Goal: Information Seeking & Learning: Check status

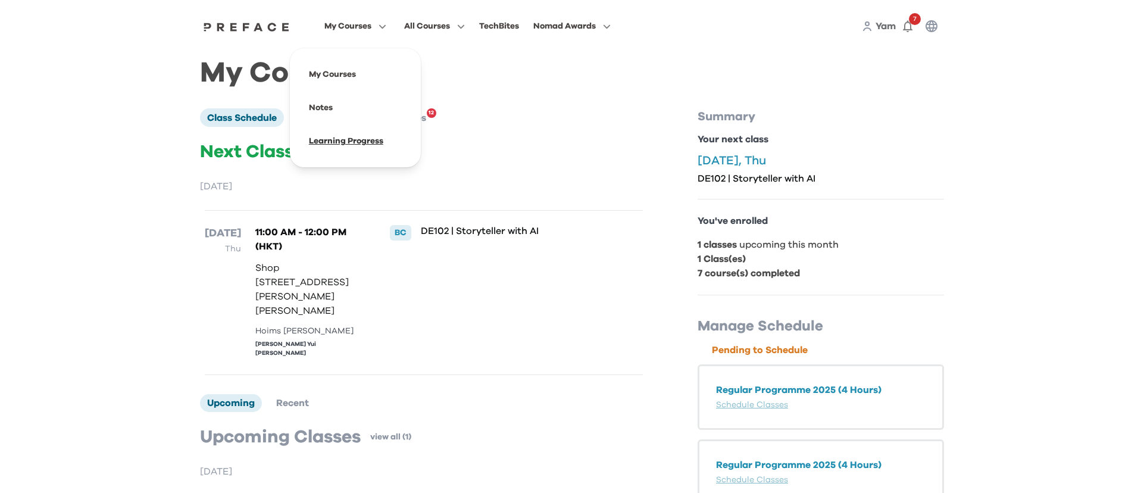
click at [368, 143] on span at bounding box center [355, 140] width 112 height 33
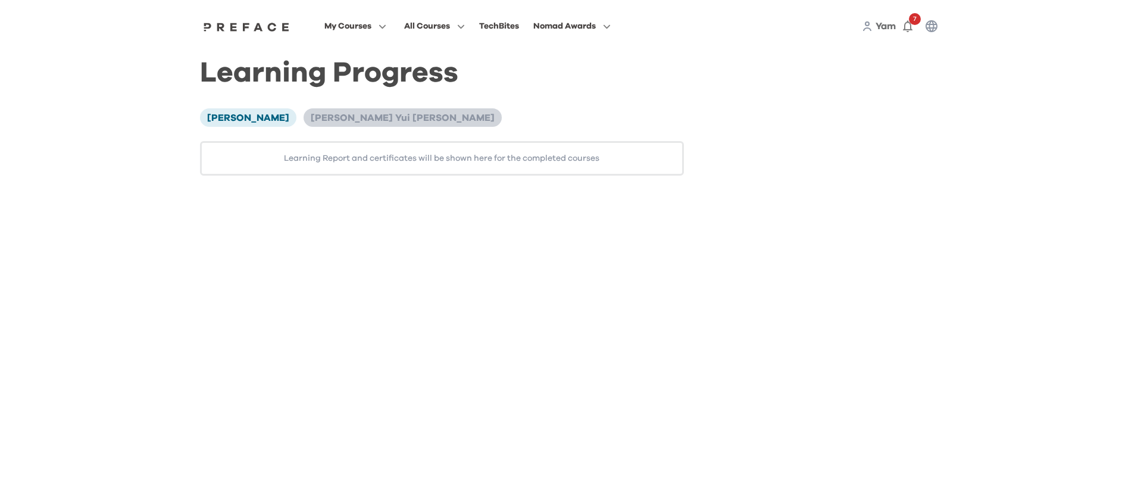
click at [313, 110] on li "[PERSON_NAME] Yui [PERSON_NAME]" at bounding box center [402, 117] width 198 height 18
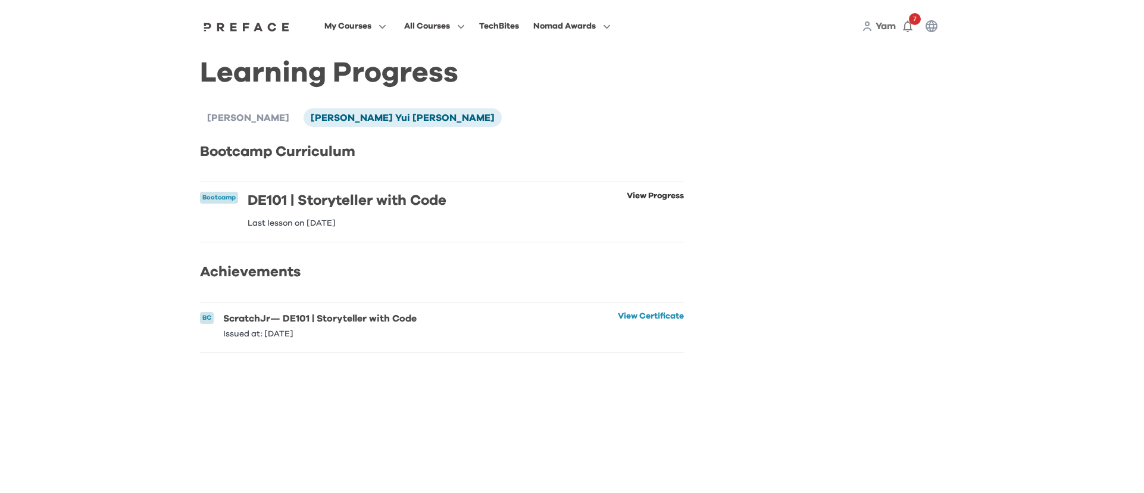
click at [650, 195] on link "View Progress" at bounding box center [655, 210] width 57 height 36
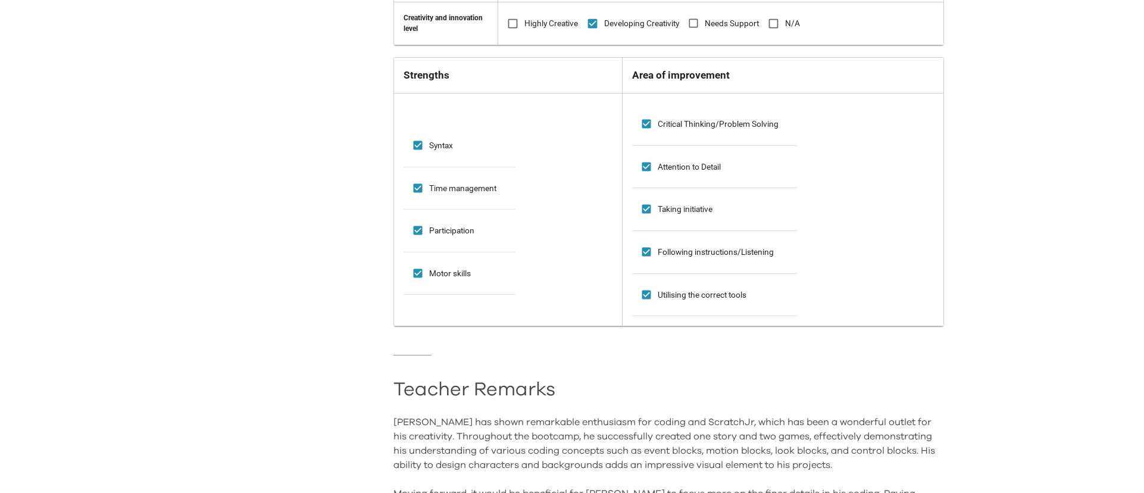
scroll to position [590, 0]
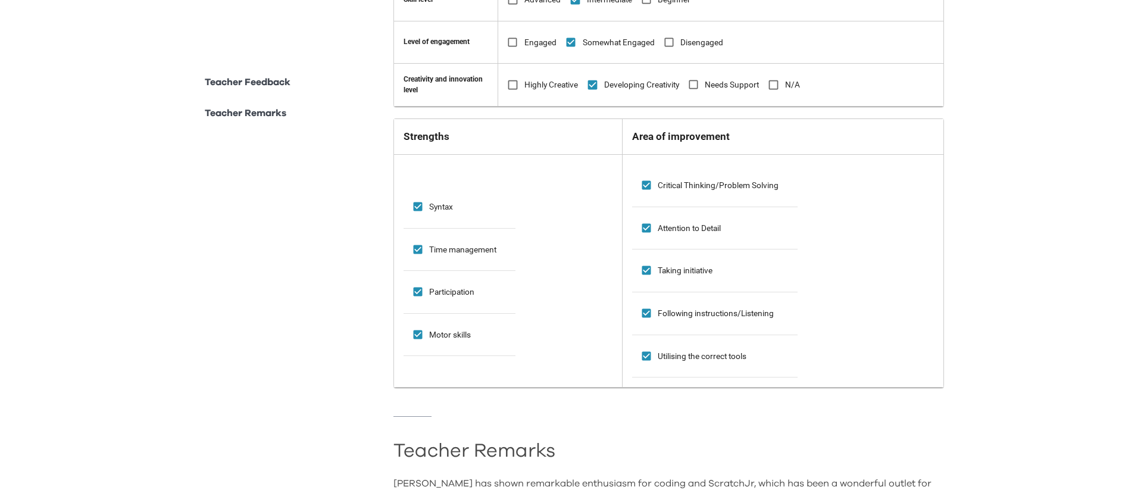
click at [231, 111] on p "Teacher Remarks" at bounding box center [246, 113] width 82 height 14
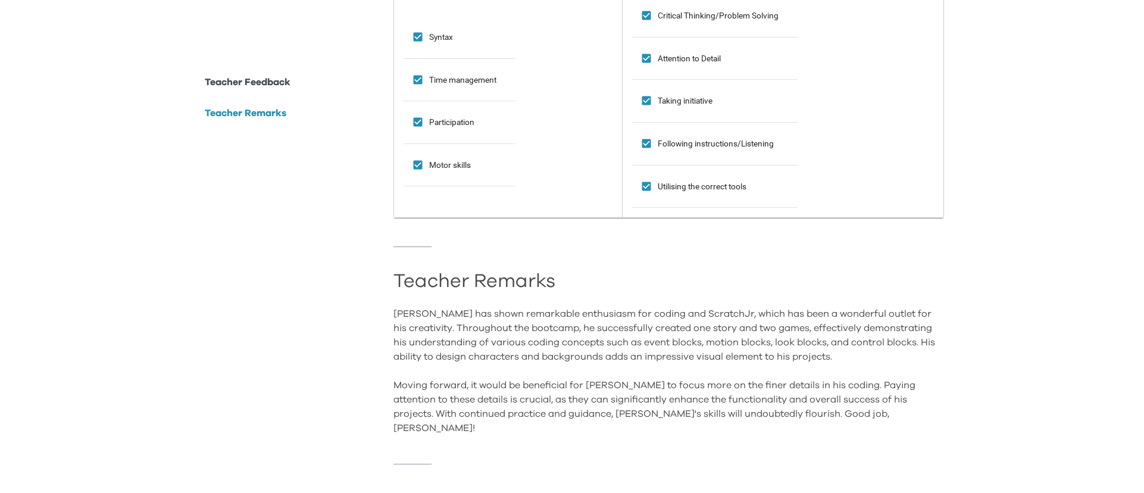
click at [253, 80] on p "Teacher Feedback" at bounding box center [248, 82] width 86 height 14
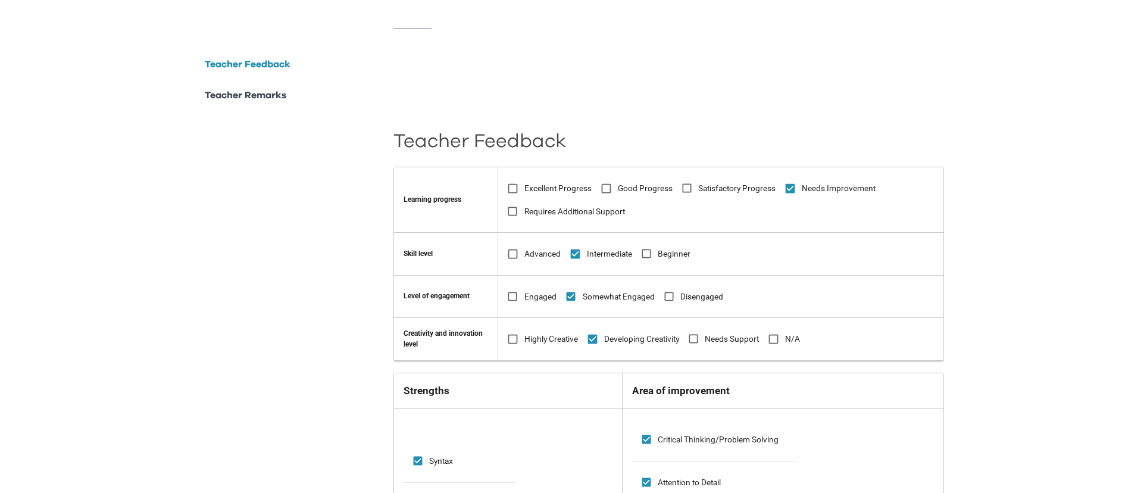
scroll to position [0, 0]
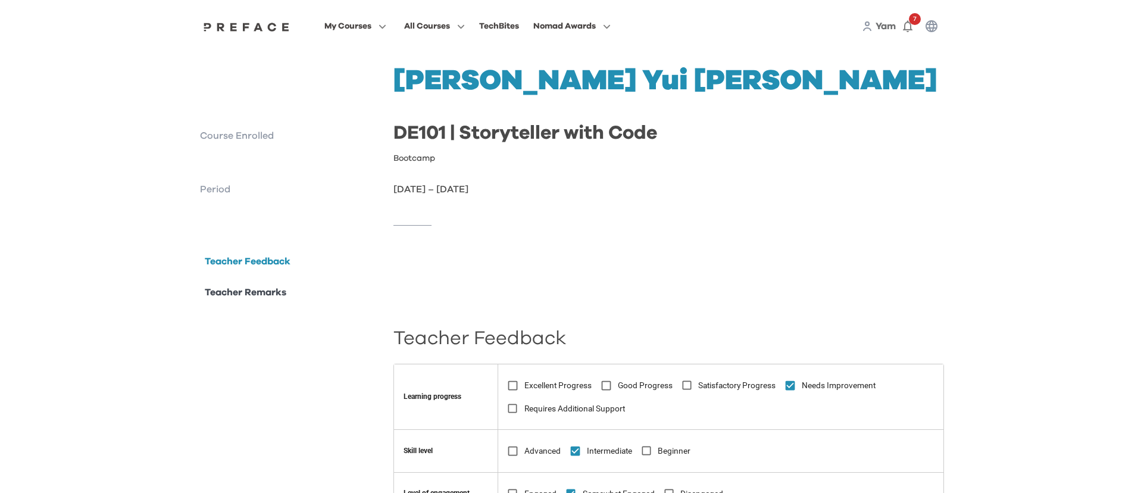
click at [431, 17] on div "My Courses All Courses TechBites Nomad Awards Yam 7" at bounding box center [572, 26] width 762 height 52
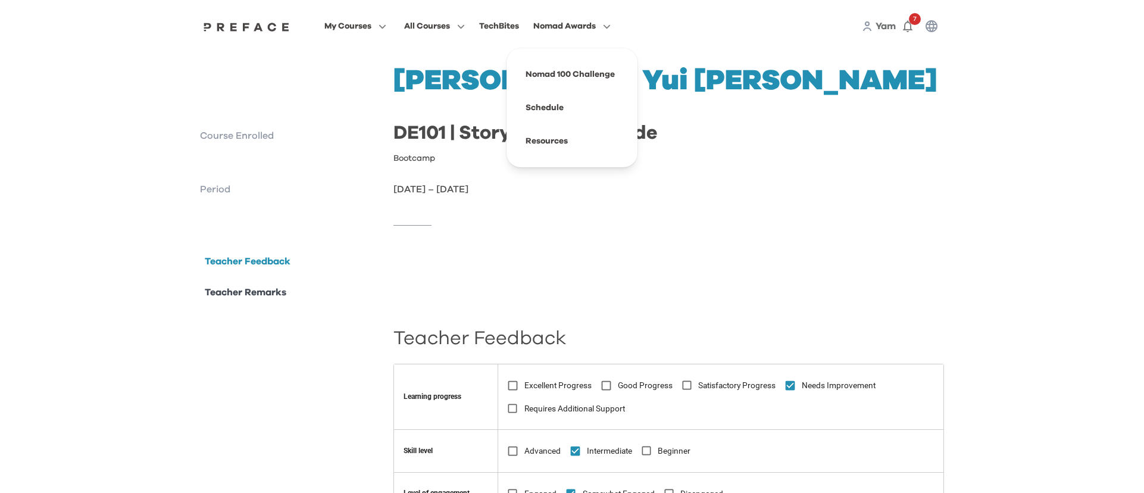
click at [559, 25] on span "Nomad Awards" at bounding box center [564, 26] width 62 height 14
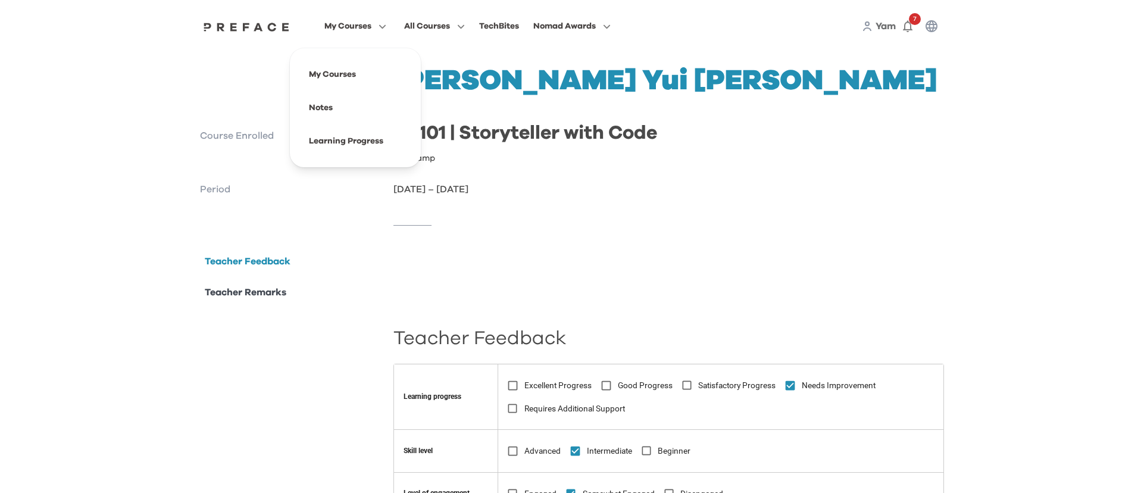
click at [339, 15] on div "My Courses My Courses Notes Learning Progress All Courses TechBites Nomad Award…" at bounding box center [572, 26] width 762 height 52
click at [334, 21] on span "My Courses" at bounding box center [347, 26] width 47 height 14
click at [337, 77] on span at bounding box center [355, 74] width 112 height 33
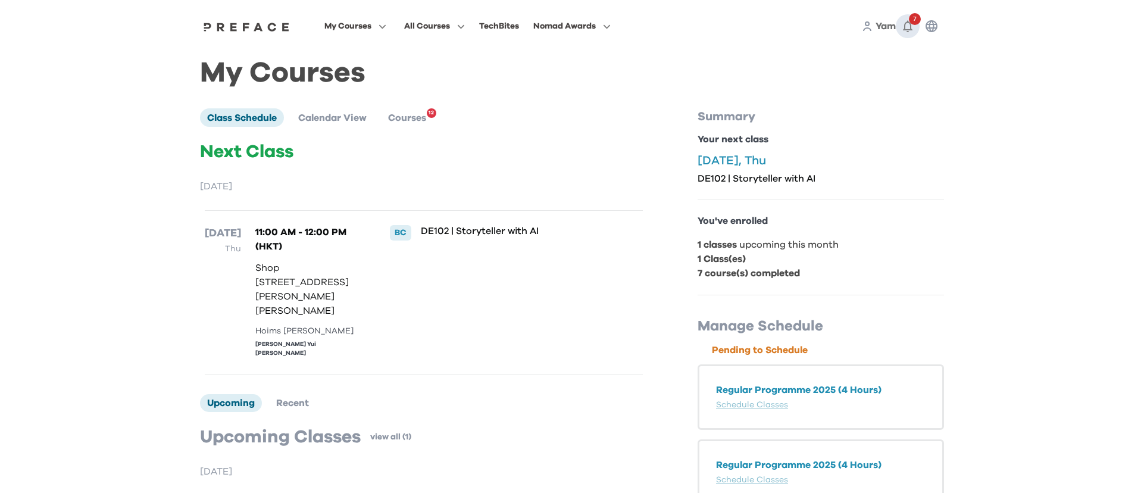
click at [903, 29] on icon "button" at bounding box center [907, 26] width 14 height 14
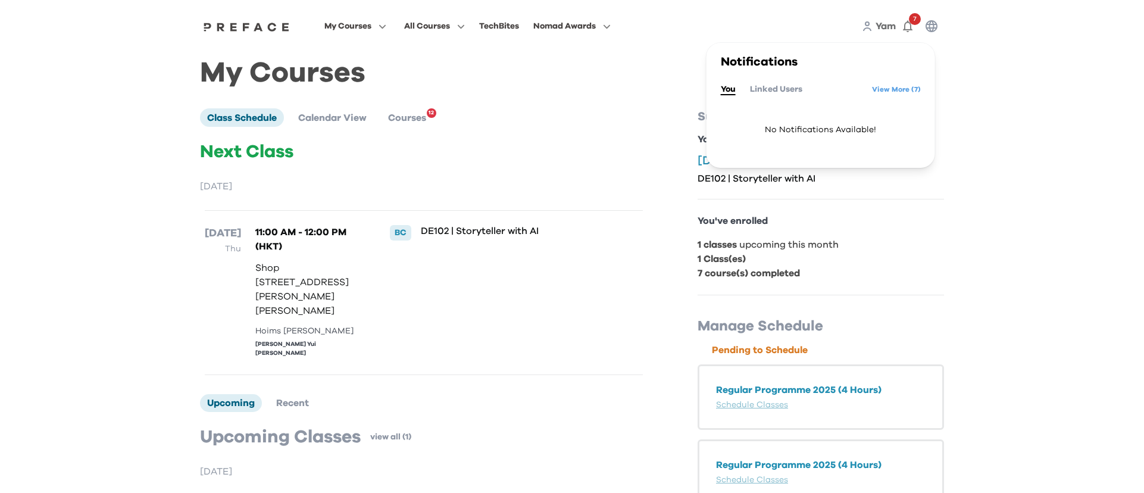
click at [594, 331] on div "DE102 | Storyteller with AI" at bounding box center [512, 292] width 183 height 135
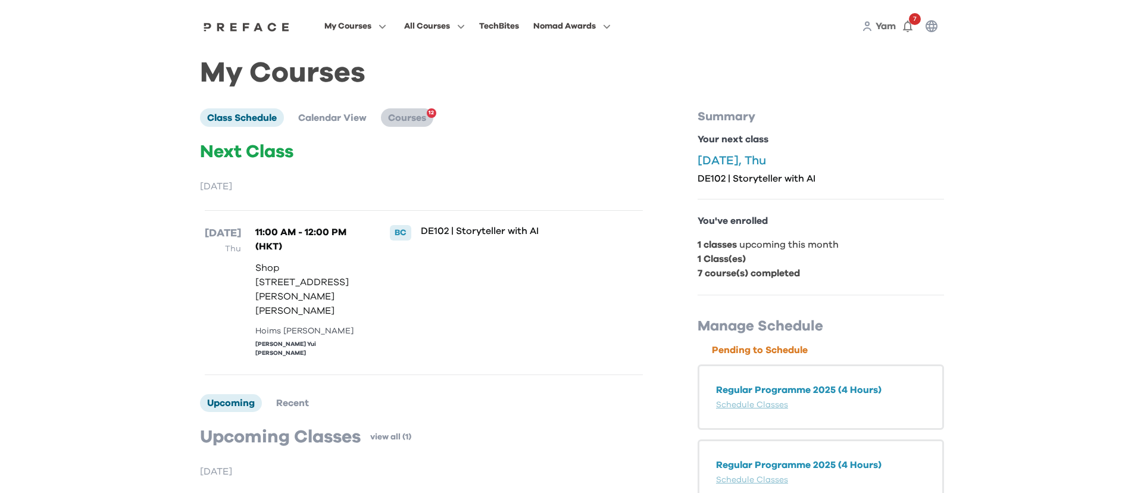
click at [398, 118] on span "Courses" at bounding box center [407, 118] width 38 height 10
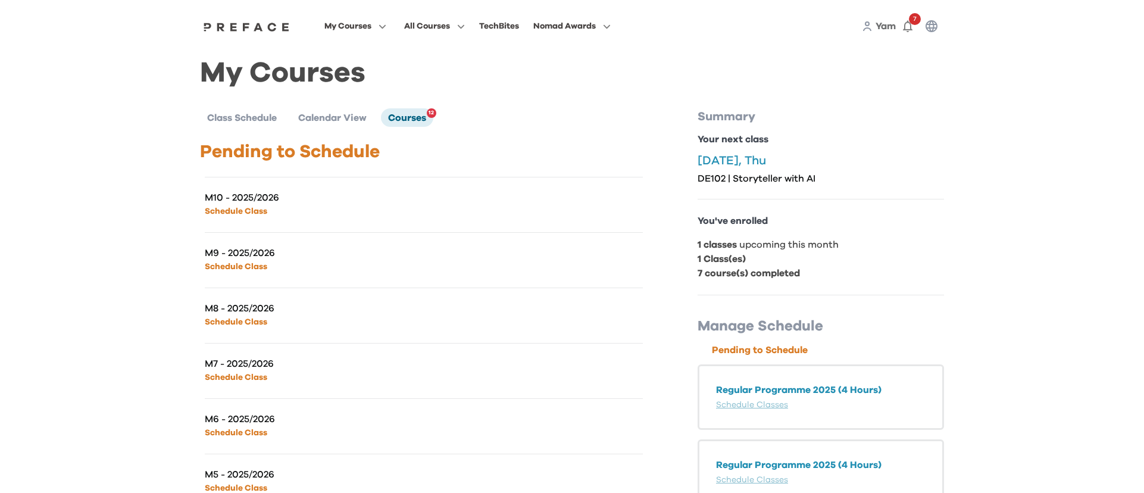
click at [352, 119] on span "Calendar View" at bounding box center [332, 118] width 68 height 10
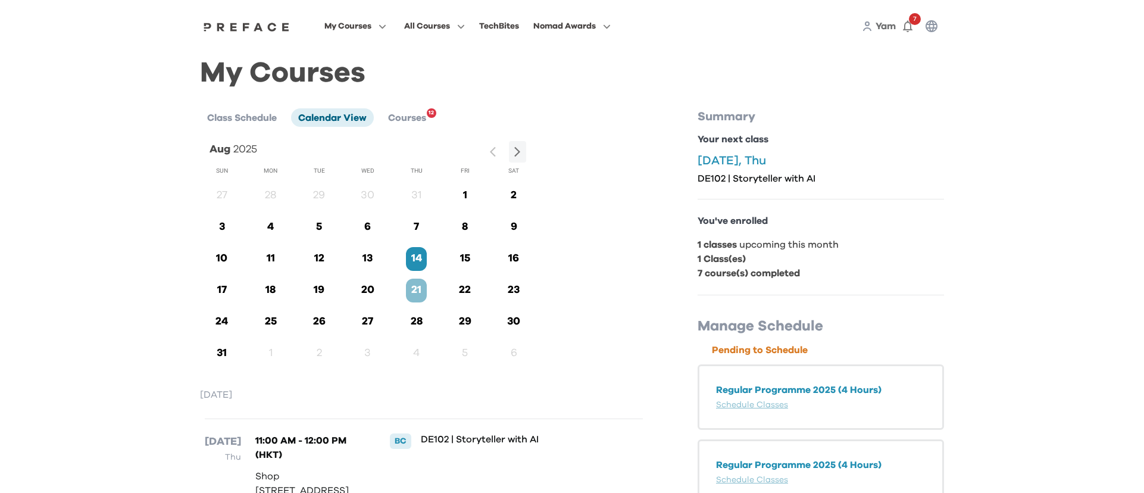
click at [230, 80] on h1 "My Courses" at bounding box center [572, 73] width 744 height 13
drag, startPoint x: 239, startPoint y: 117, endPoint x: 342, endPoint y: 51, distance: 122.3
click at [239, 117] on span "Class Schedule" at bounding box center [242, 118] width 70 height 10
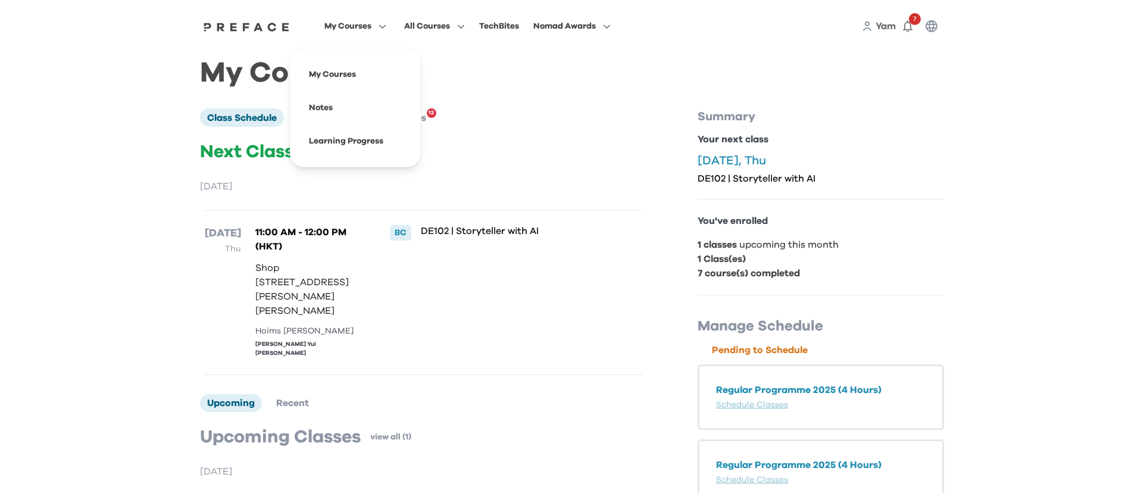
click at [339, 30] on span "My Courses" at bounding box center [347, 26] width 47 height 14
click at [364, 136] on span at bounding box center [355, 140] width 112 height 33
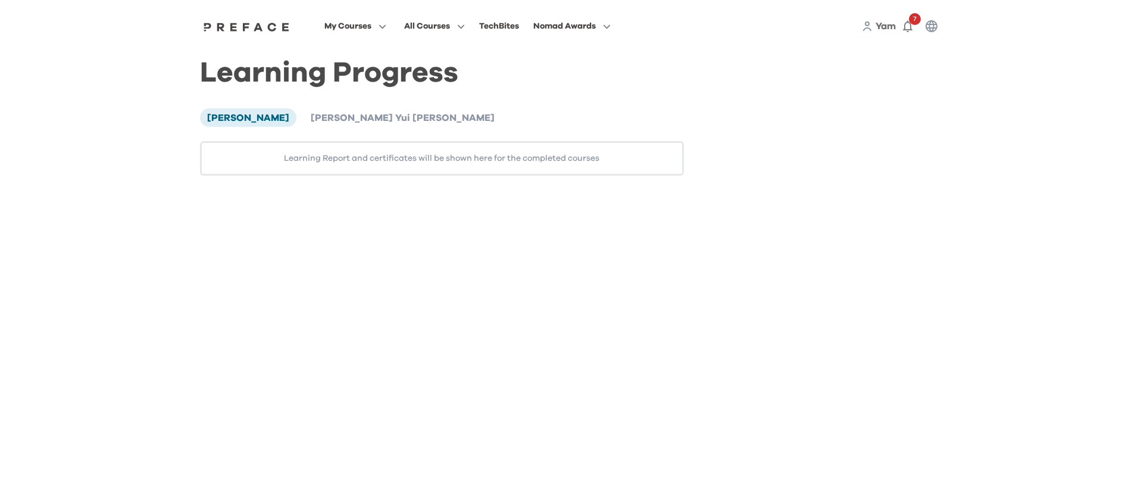
click at [328, 106] on div "Learning Progress [PERSON_NAME] [PERSON_NAME] Yui [PERSON_NAME] Learning Report…" at bounding box center [442, 121] width 484 height 109
click at [333, 113] on span "[PERSON_NAME] Yui [PERSON_NAME]" at bounding box center [403, 118] width 184 height 10
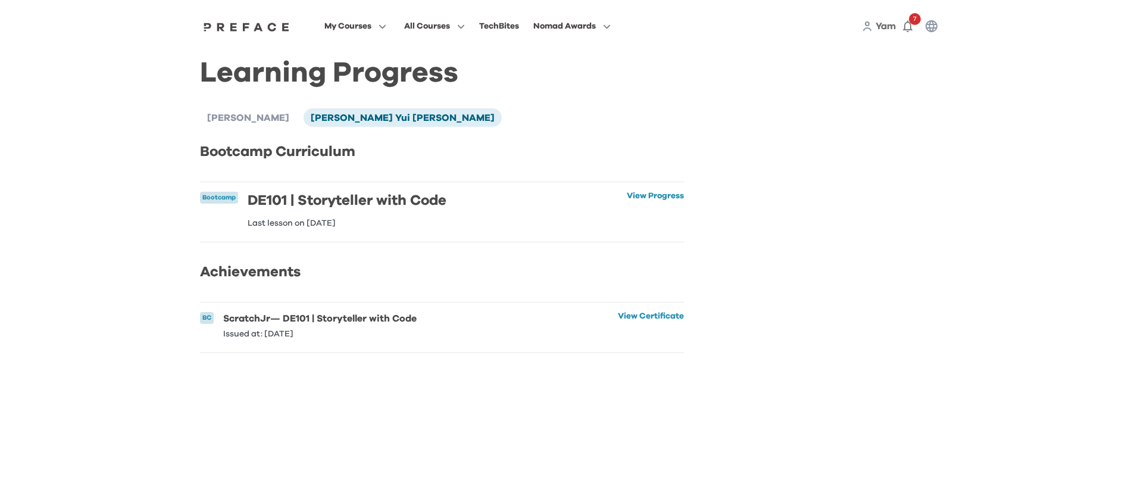
click at [361, 214] on div "DE101 | Storyteller with Code Last lesson on [DATE] View Progress" at bounding box center [347, 210] width 199 height 36
click at [380, 195] on h6 "DE101 | Storyteller with Code" at bounding box center [347, 201] width 199 height 18
click at [680, 311] on li "BC ScratchJr — DE101 | Storyteller with Code Issued at: [DATE] View Certificate…" at bounding box center [442, 327] width 484 height 50
click at [253, 20] on div "My Courses All Courses TechBites Nomad Awards Yam 7" at bounding box center [572, 26] width 762 height 52
click at [248, 28] on img at bounding box center [247, 27] width 92 height 10
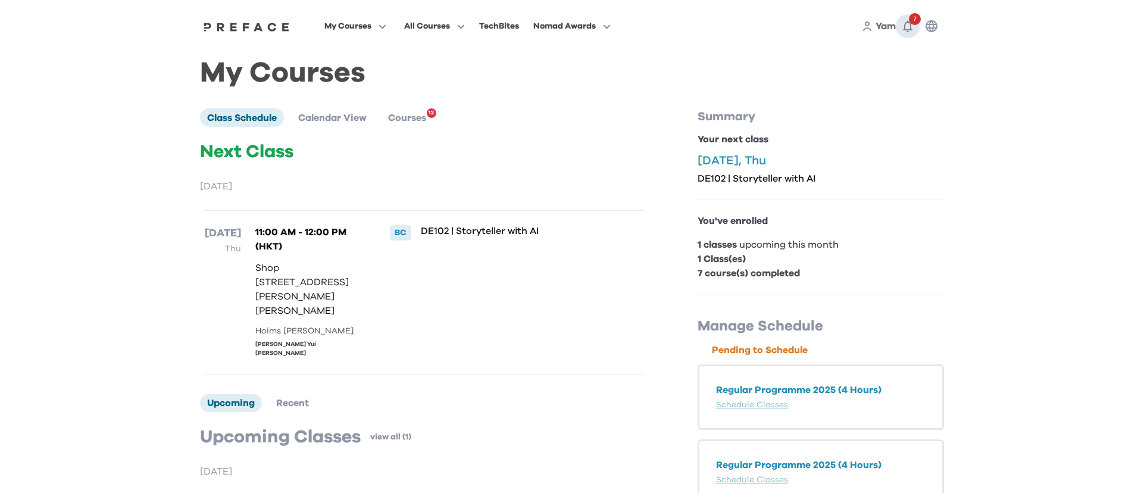
click at [912, 23] on span "7" at bounding box center [915, 19] width 12 height 12
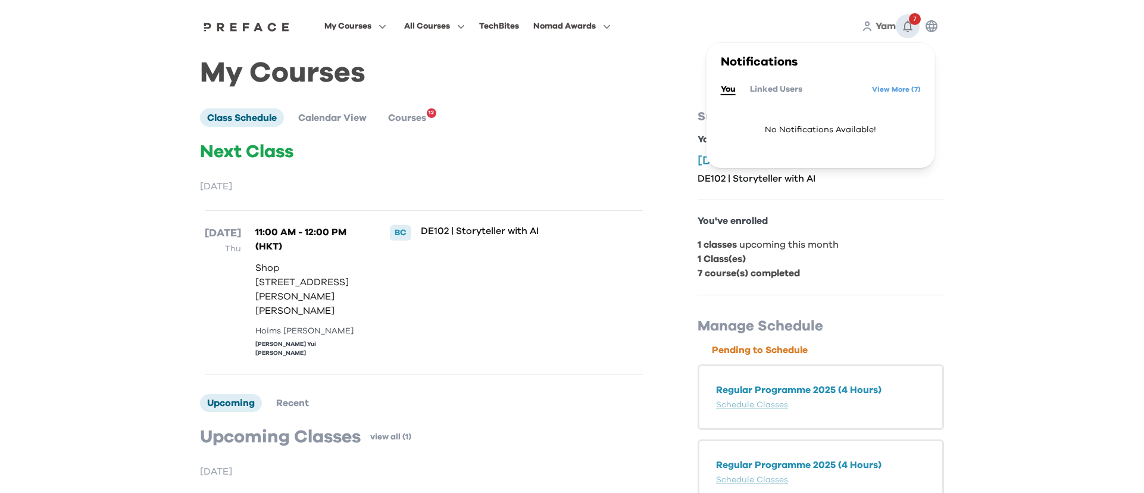
click at [912, 23] on span "7" at bounding box center [915, 19] width 12 height 12
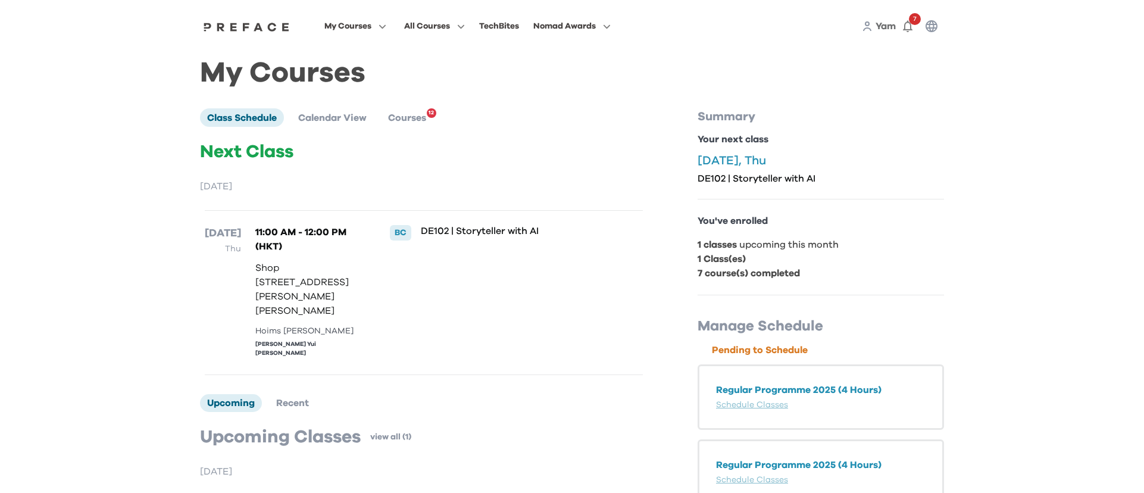
click at [238, 24] on img at bounding box center [247, 27] width 92 height 10
click at [922, 29] on button "button" at bounding box center [931, 26] width 24 height 24
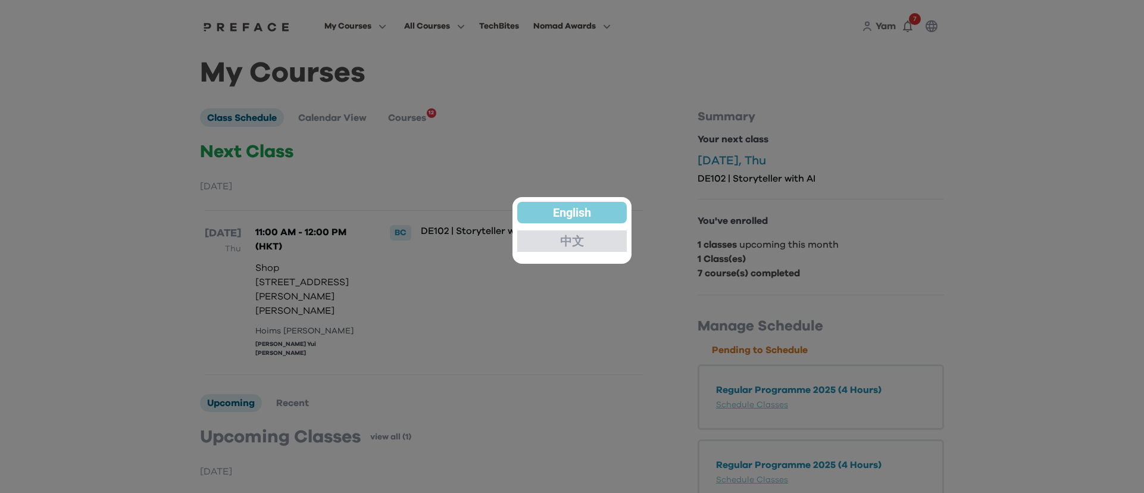
click at [556, 240] on div "中文" at bounding box center [571, 240] width 109 height 21
click at [1096, 216] on div at bounding box center [572, 246] width 1144 height 493
